Goal: Task Accomplishment & Management: Manage account settings

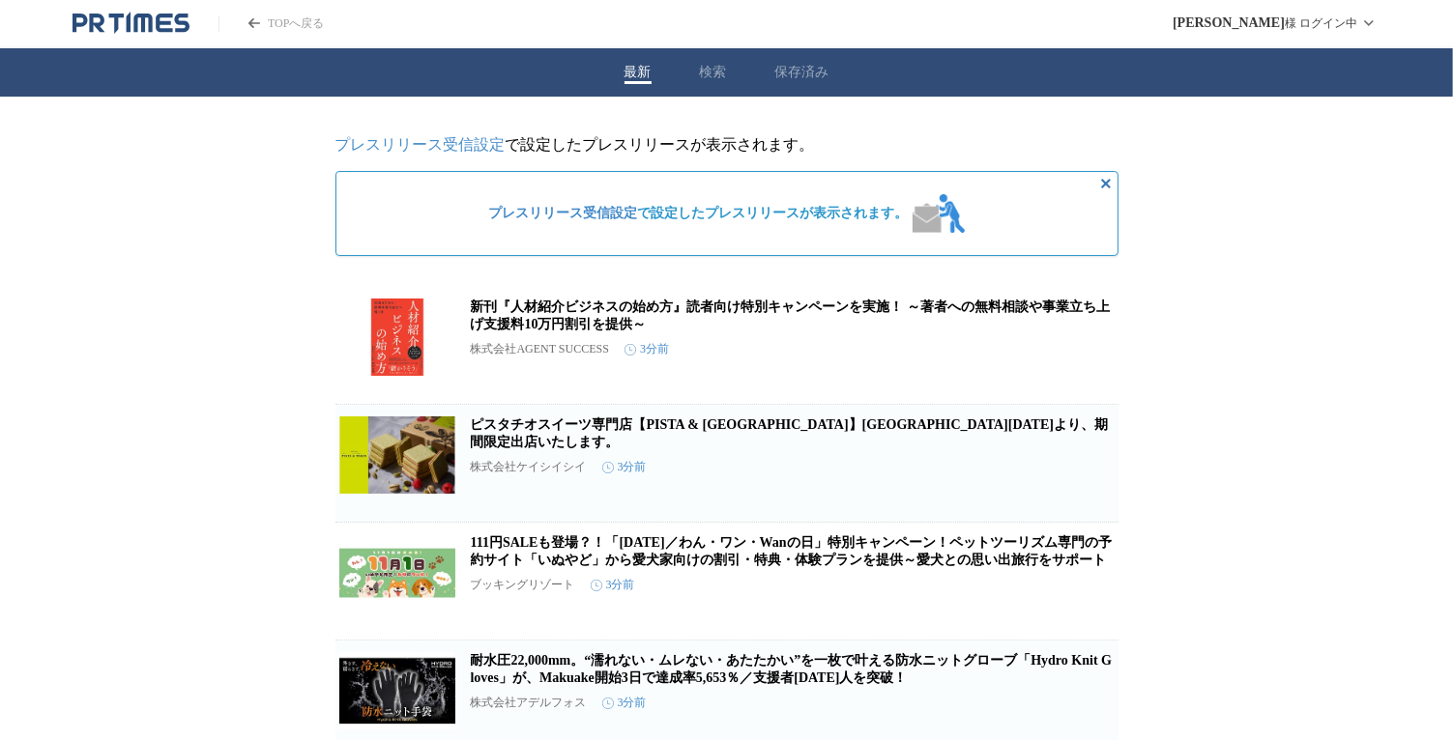
click at [417, 153] on link "プレスリリース受信設定" at bounding box center [420, 144] width 170 height 16
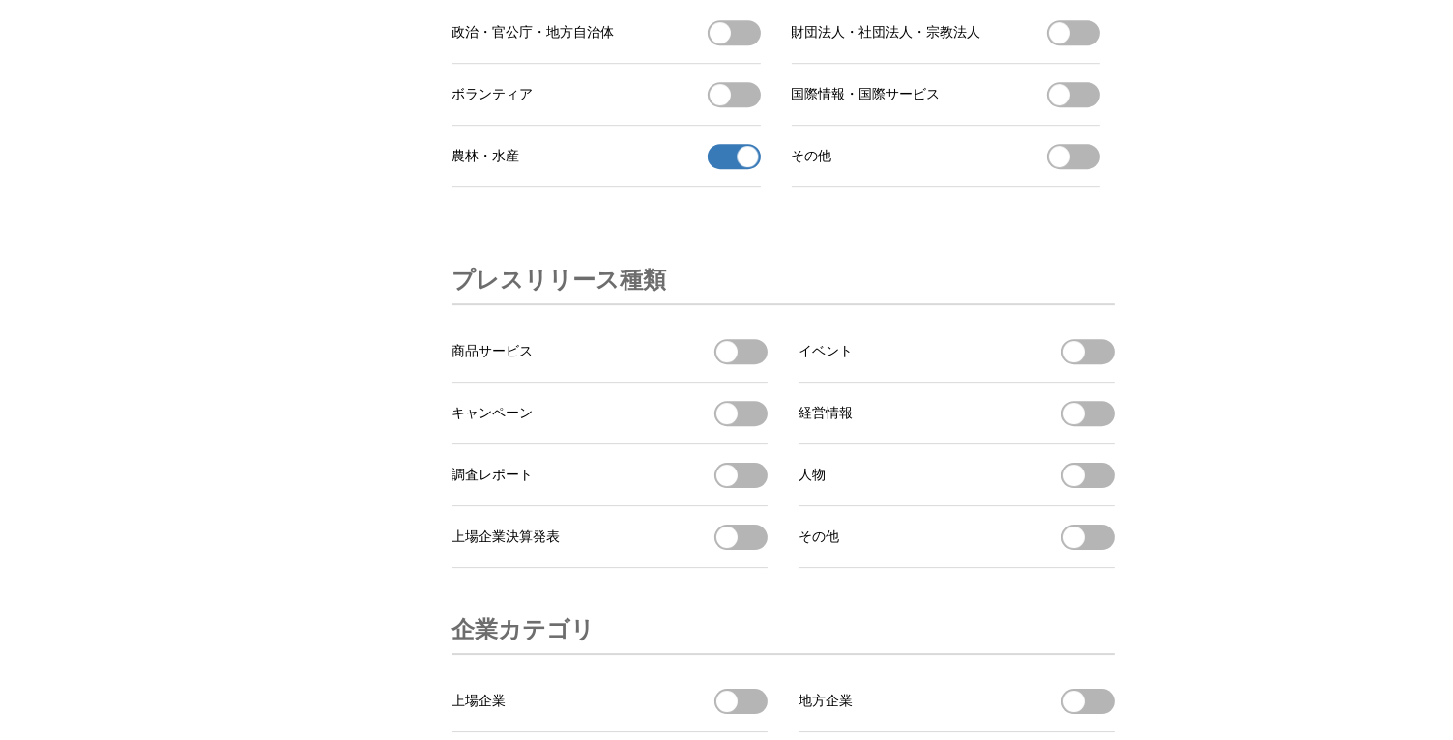
scroll to position [6380, 0]
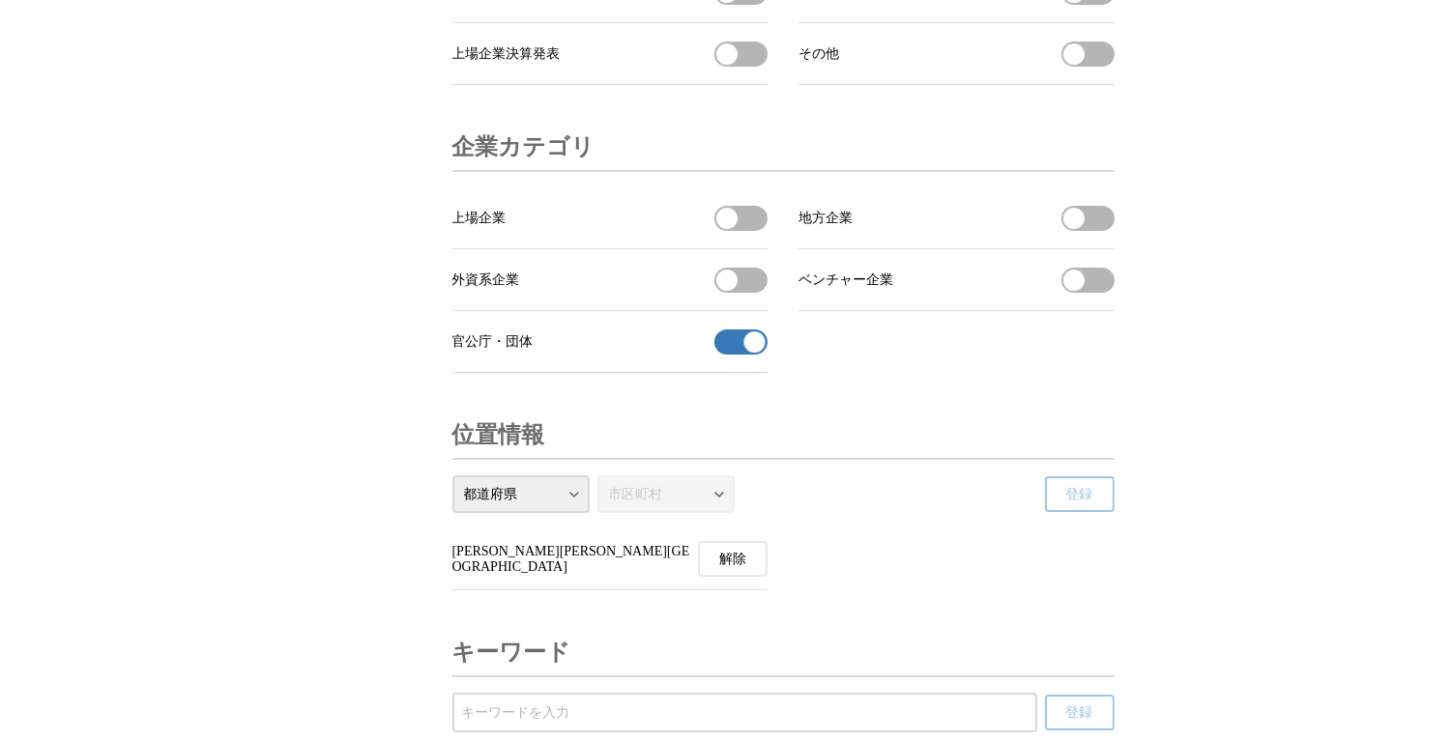
click at [669, 373] on li "官公庁・団体 官公庁・団体の受信を解除" at bounding box center [610, 342] width 316 height 62
drag, startPoint x: 753, startPoint y: 426, endPoint x: 684, endPoint y: 431, distance: 68.8
click at [684, 373] on li "官公庁・団体 官公庁・団体の受信を解除" at bounding box center [610, 342] width 316 height 62
click at [728, 355] on button "官公庁・団体の受信を解除" at bounding box center [740, 342] width 53 height 25
drag, startPoint x: 748, startPoint y: 422, endPoint x: 719, endPoint y: 424, distance: 29.1
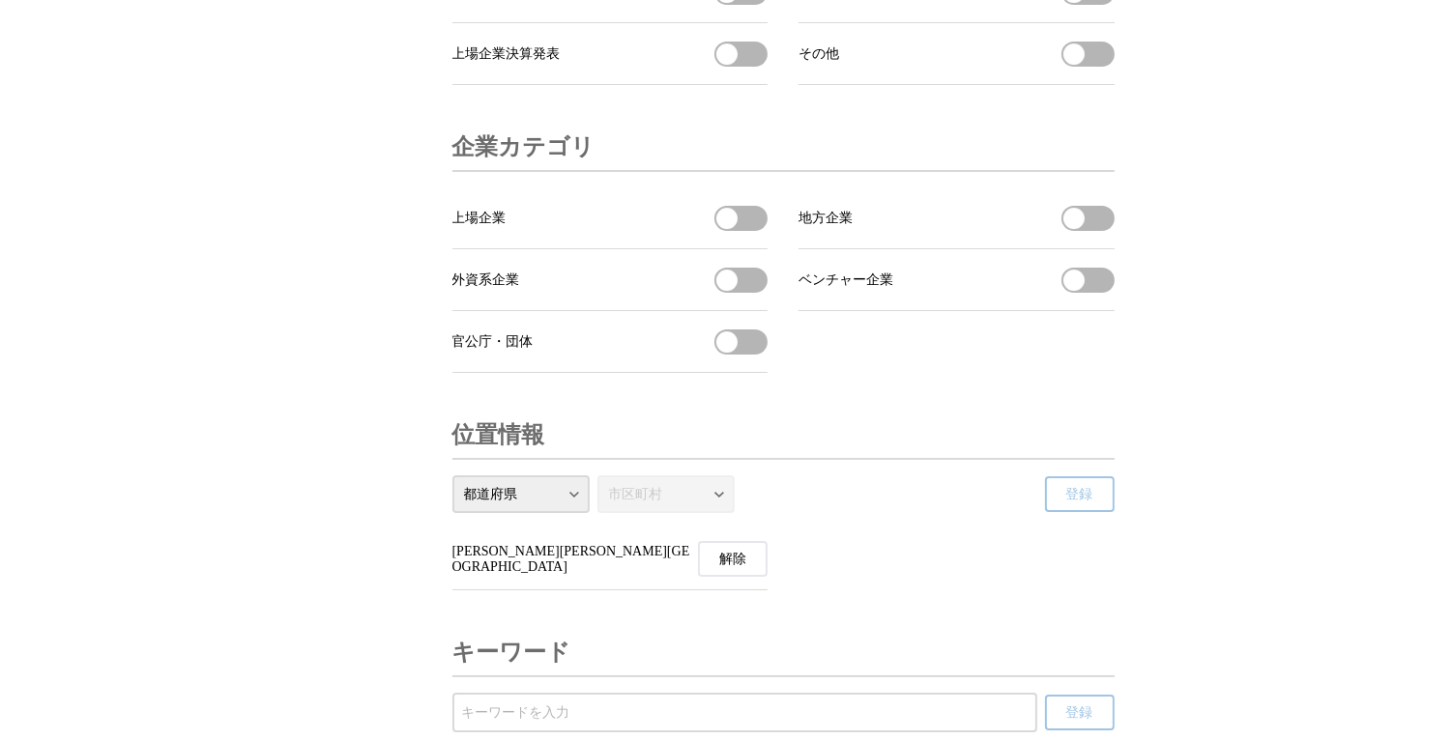
click at [719, 353] on span "button" at bounding box center [726, 342] width 21 height 21
click at [754, 353] on span "button" at bounding box center [754, 342] width 21 height 21
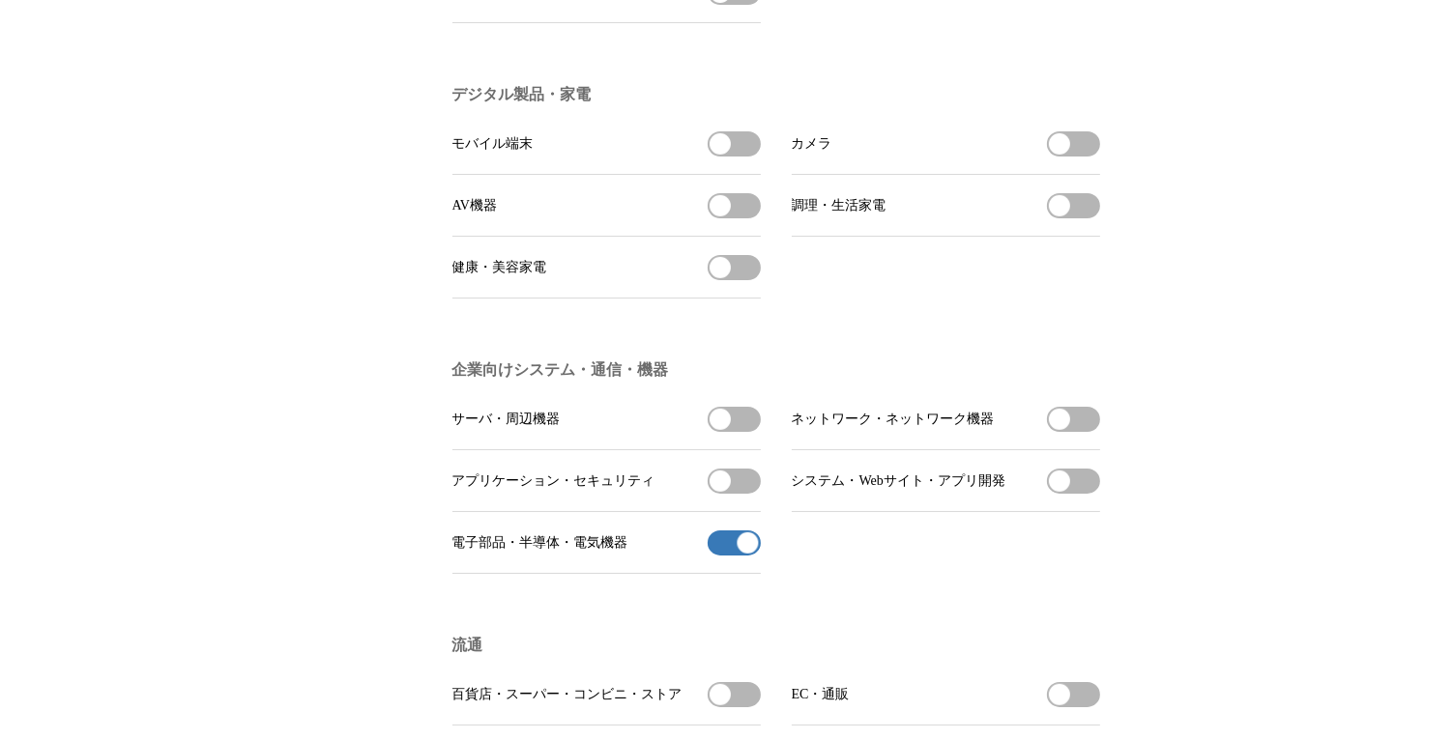
scroll to position [43, 0]
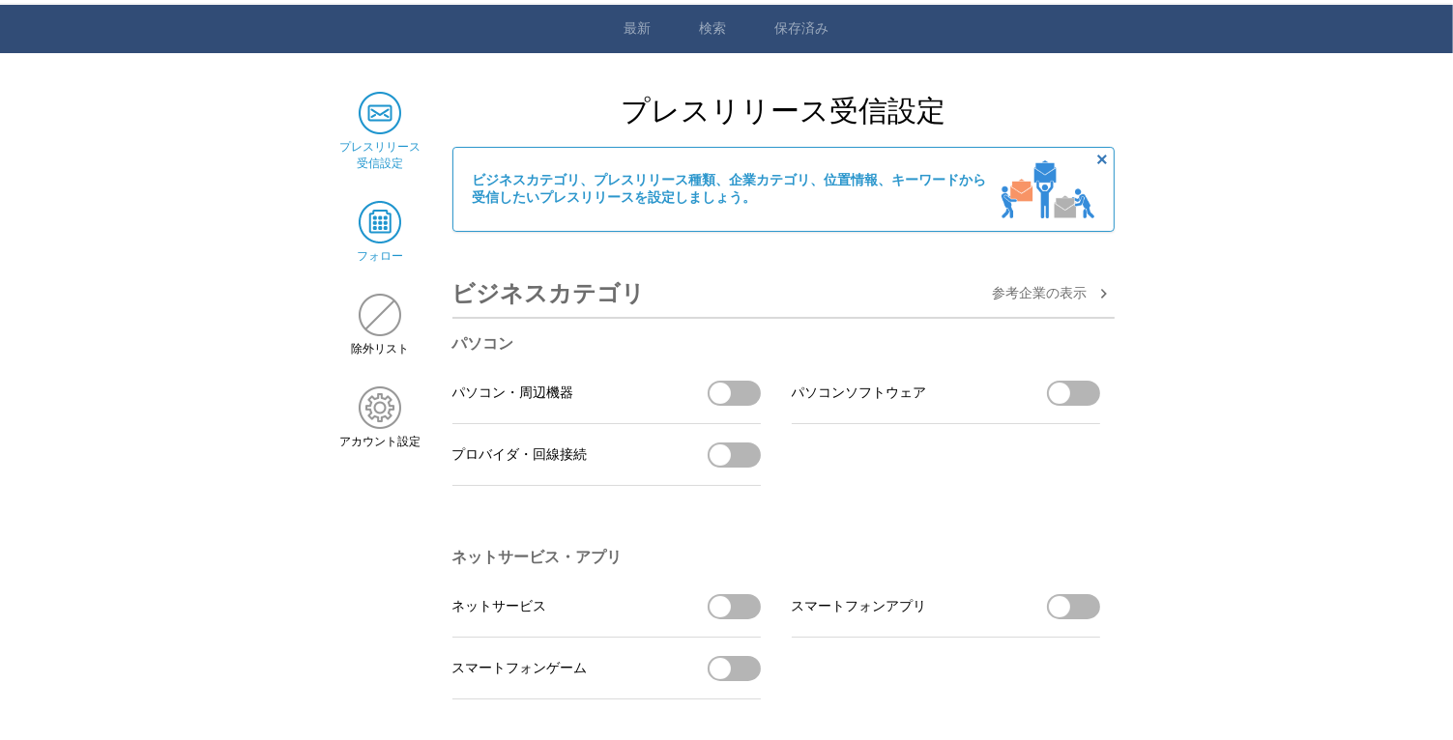
click at [382, 240] on img at bounding box center [380, 222] width 43 height 43
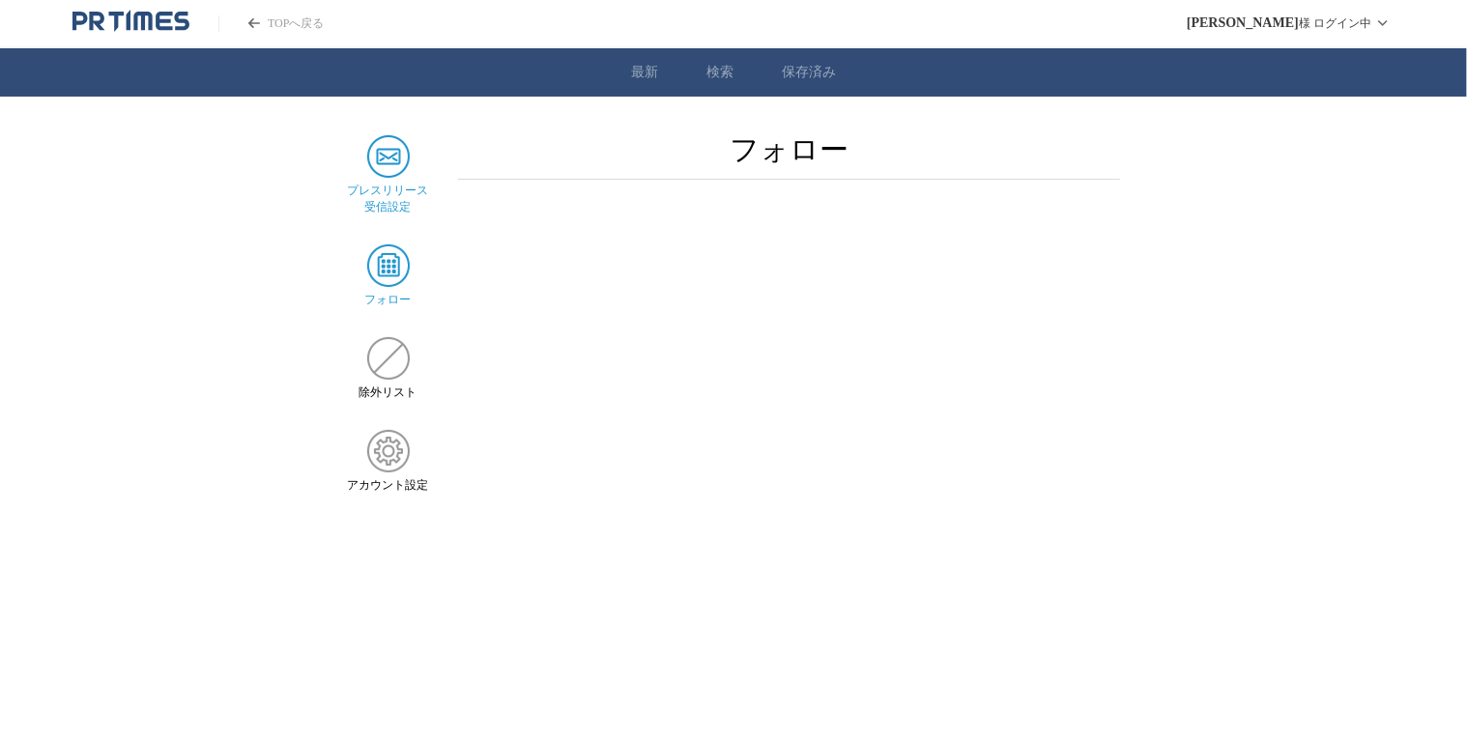
click at [391, 148] on img at bounding box center [388, 156] width 43 height 43
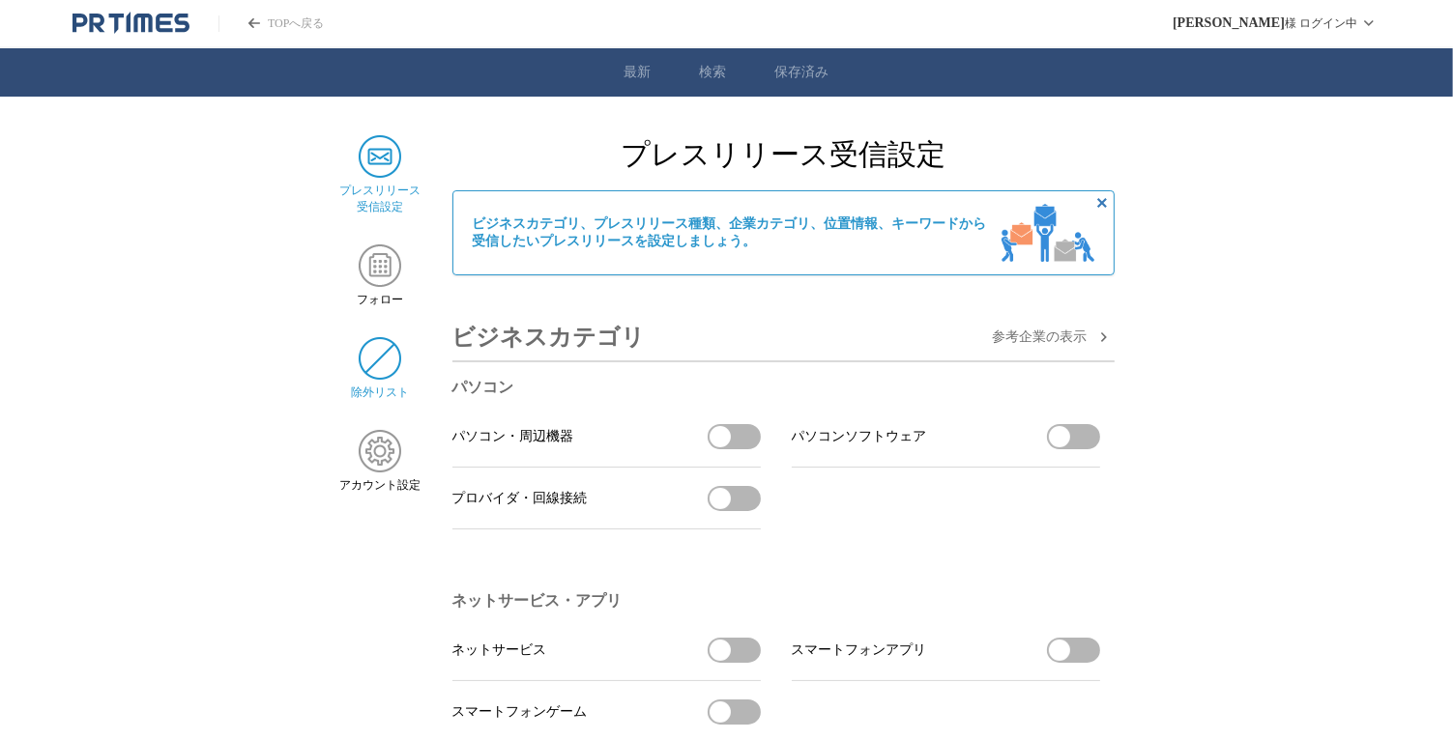
click at [379, 358] on img at bounding box center [380, 358] width 43 height 43
